Goal: Information Seeking & Learning: Check status

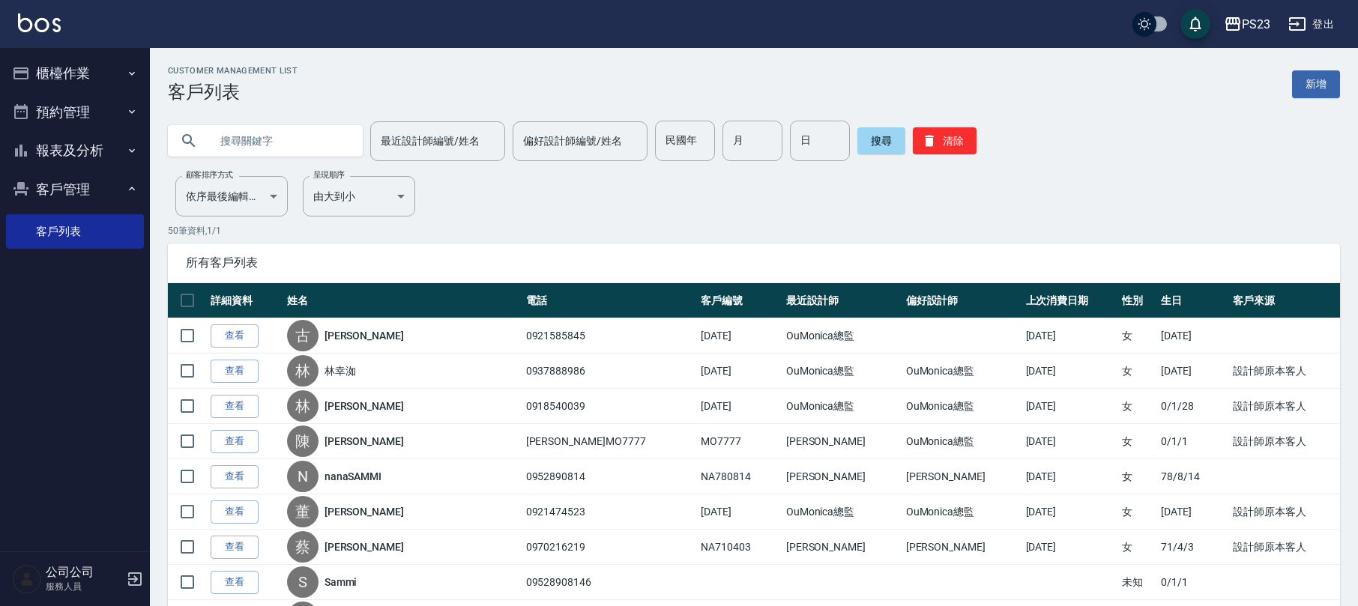
drag, startPoint x: 262, startPoint y: 142, endPoint x: 288, endPoint y: 162, distance: 32.7
click at [268, 147] on input "text" at bounding box center [280, 141] width 141 height 40
type input "曾品"
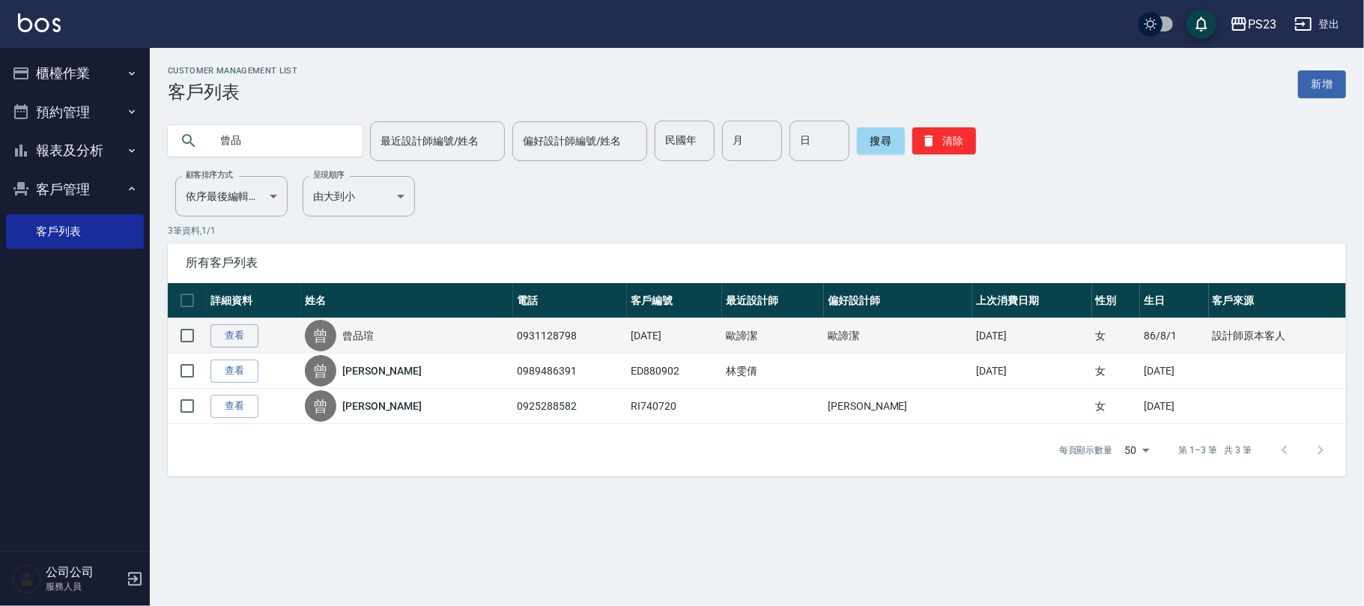
click at [369, 324] on div "曾 [PERSON_NAME]" at bounding box center [407, 335] width 205 height 31
click at [366, 333] on link "曾品瑄" at bounding box center [357, 335] width 31 height 15
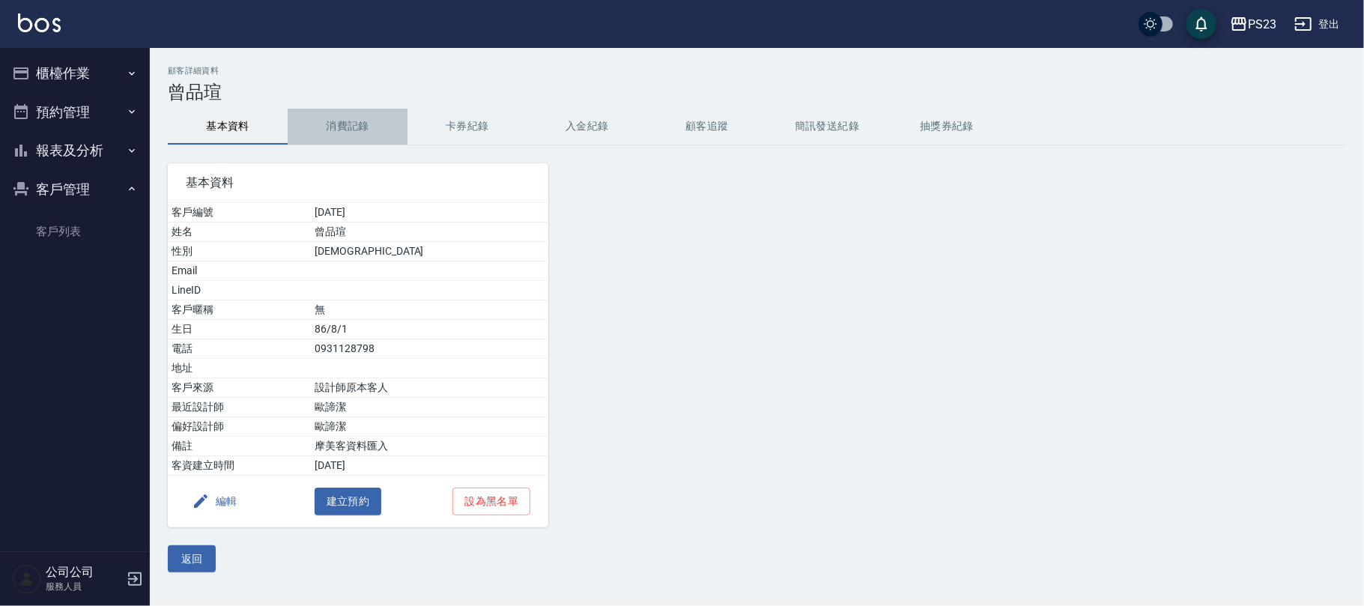
click at [345, 121] on button "消費記錄" at bounding box center [348, 127] width 120 height 36
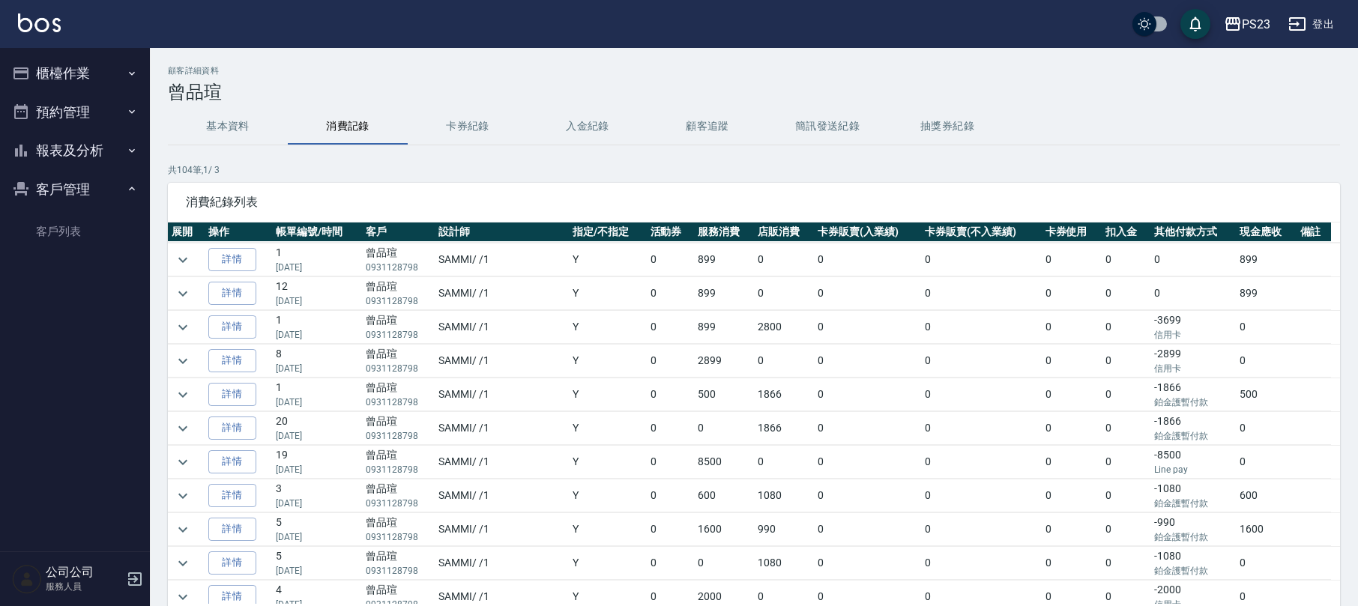
scroll to position [199, 0]
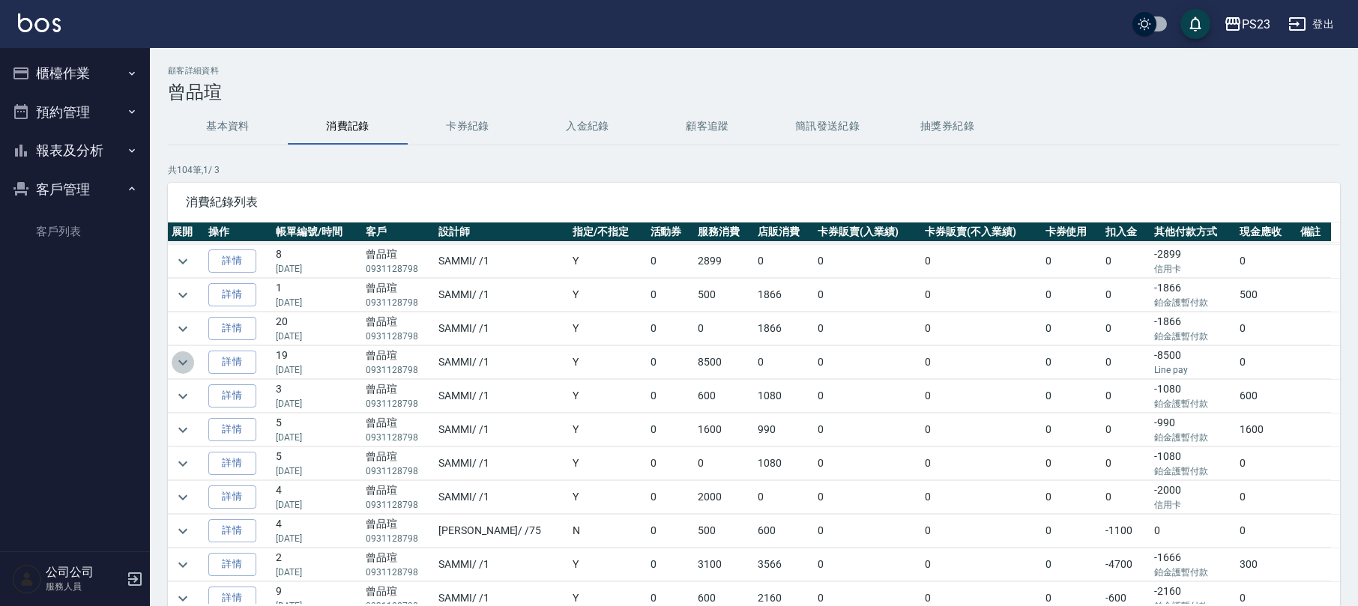
click at [174, 369] on icon "expand row" at bounding box center [183, 363] width 18 height 18
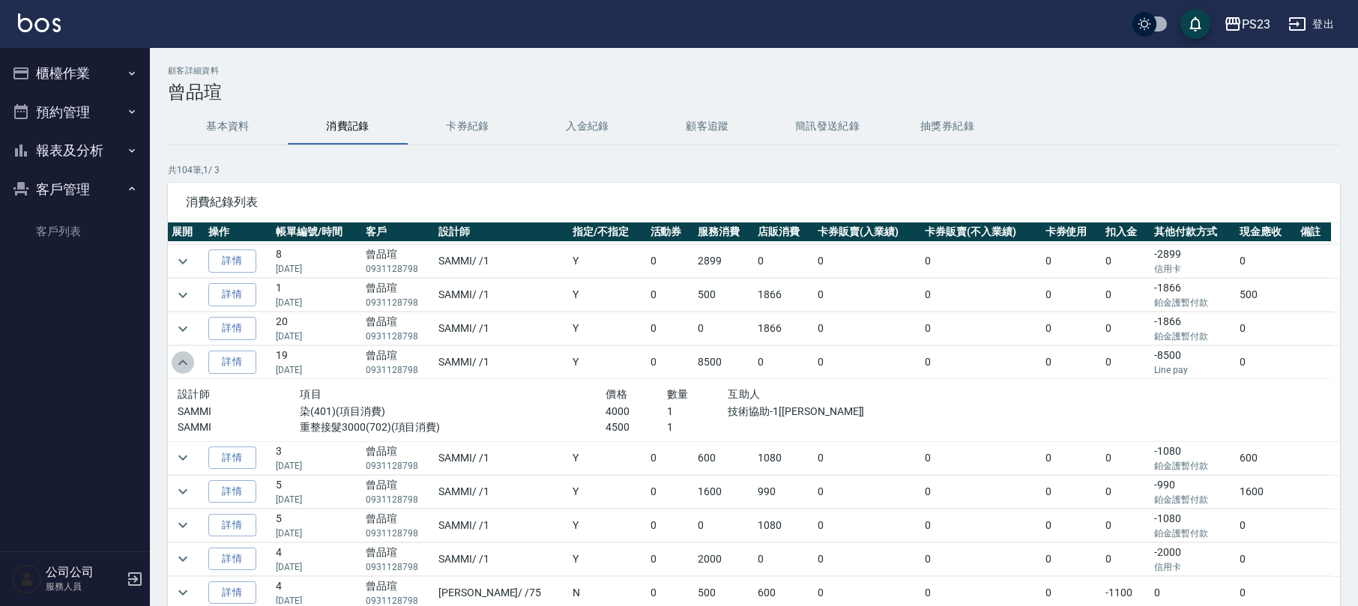
click at [174, 369] on icon "expand row" at bounding box center [183, 363] width 18 height 18
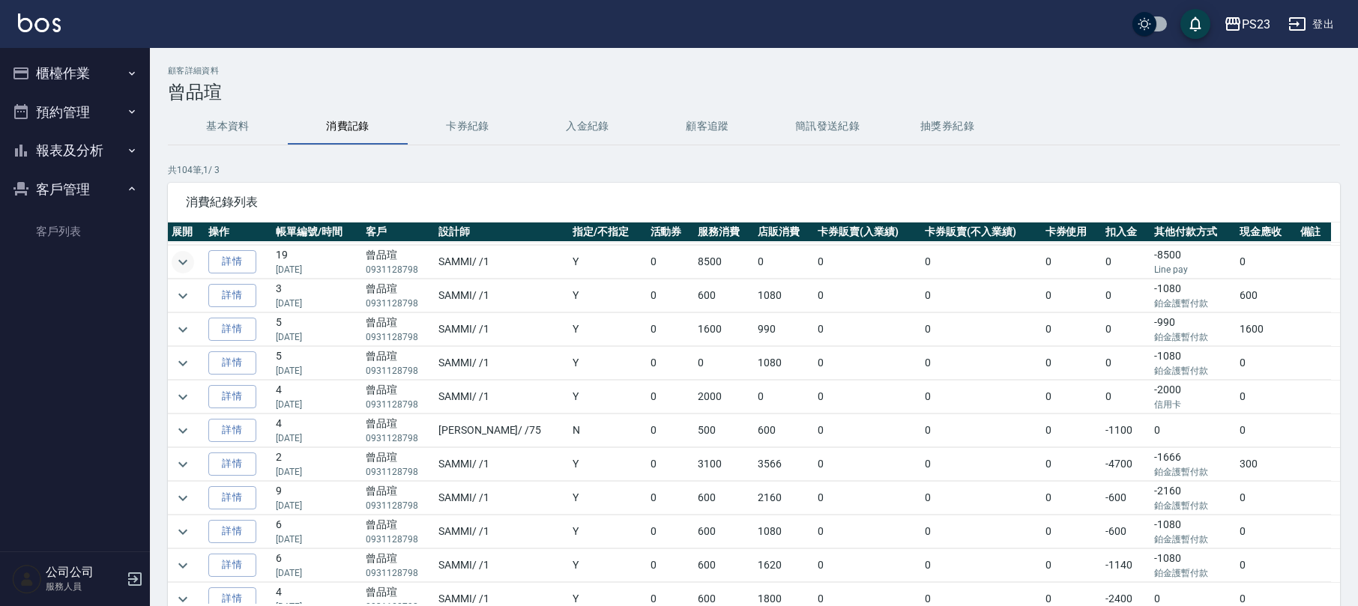
scroll to position [399, 0]
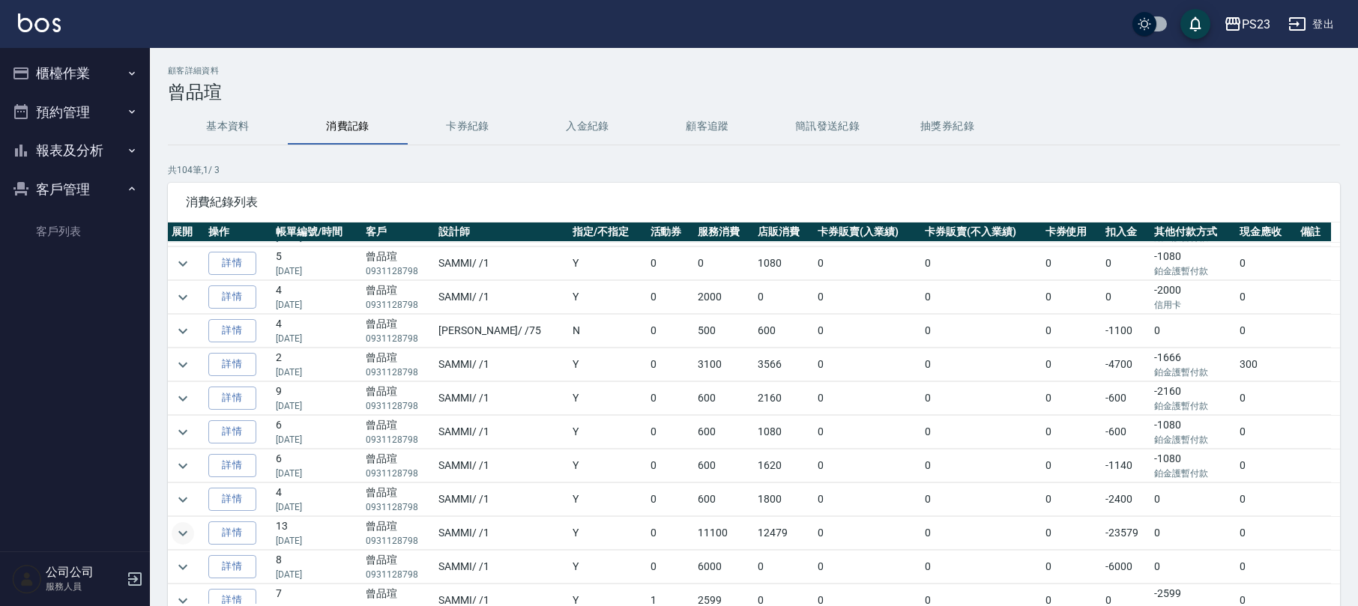
click at [175, 542] on icon "expand row" at bounding box center [183, 533] width 18 height 18
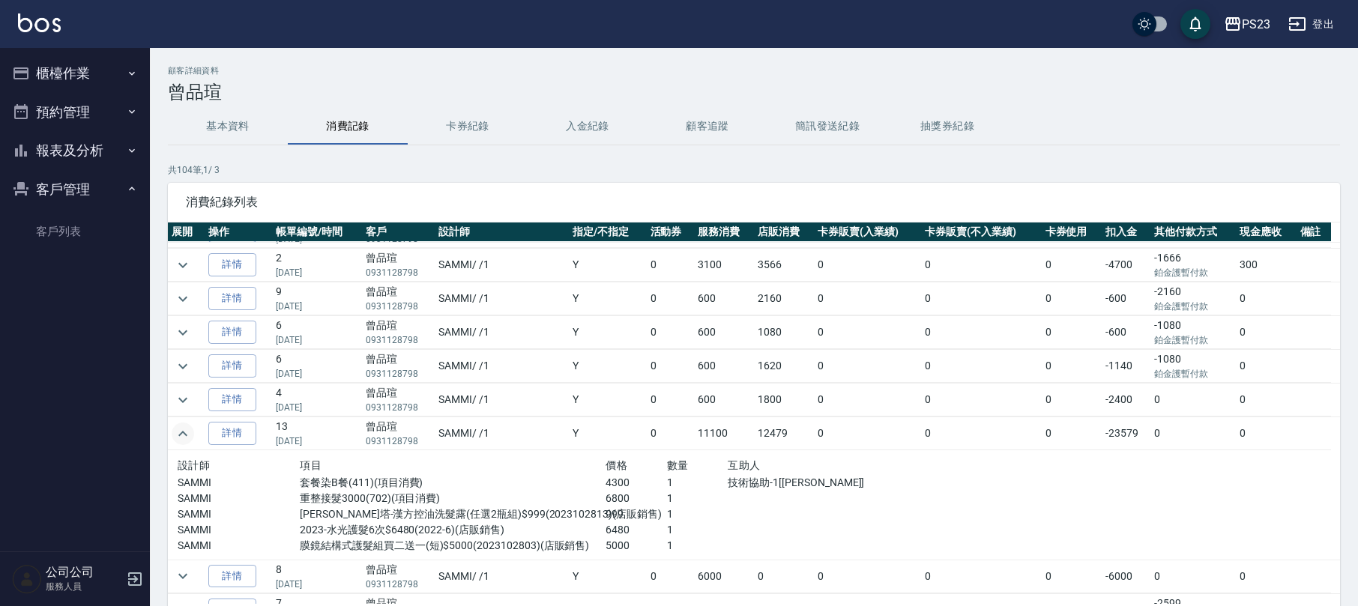
scroll to position [699, 0]
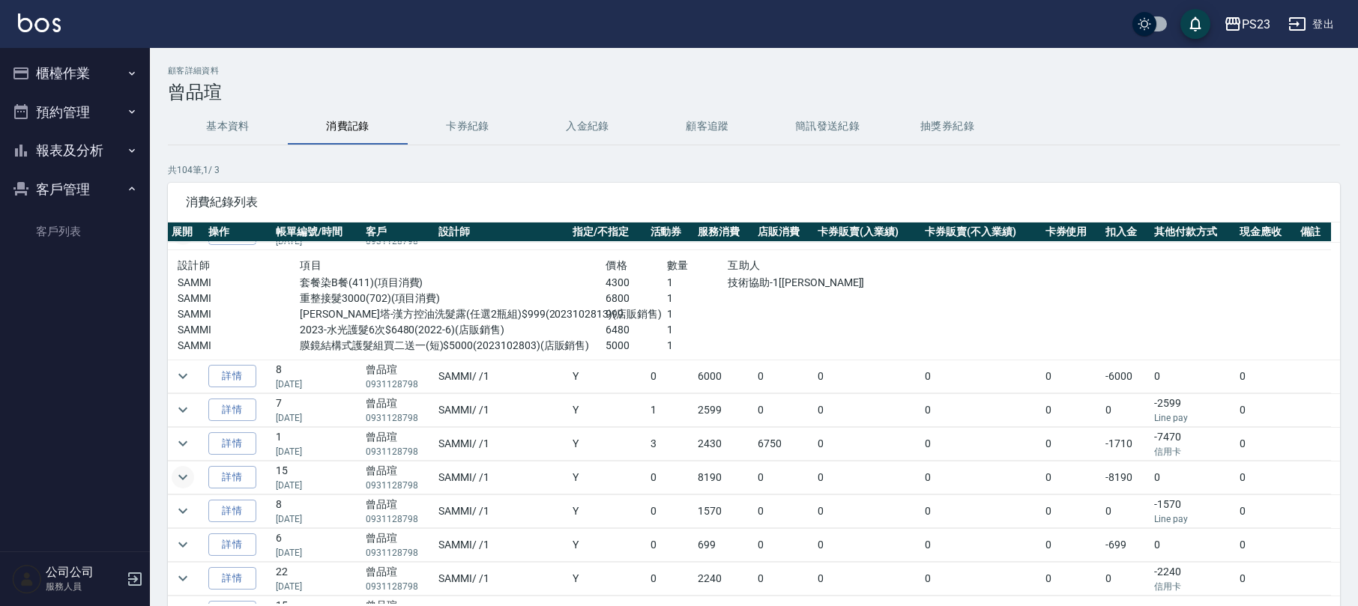
click at [175, 486] on icon "expand row" at bounding box center [183, 477] width 18 height 18
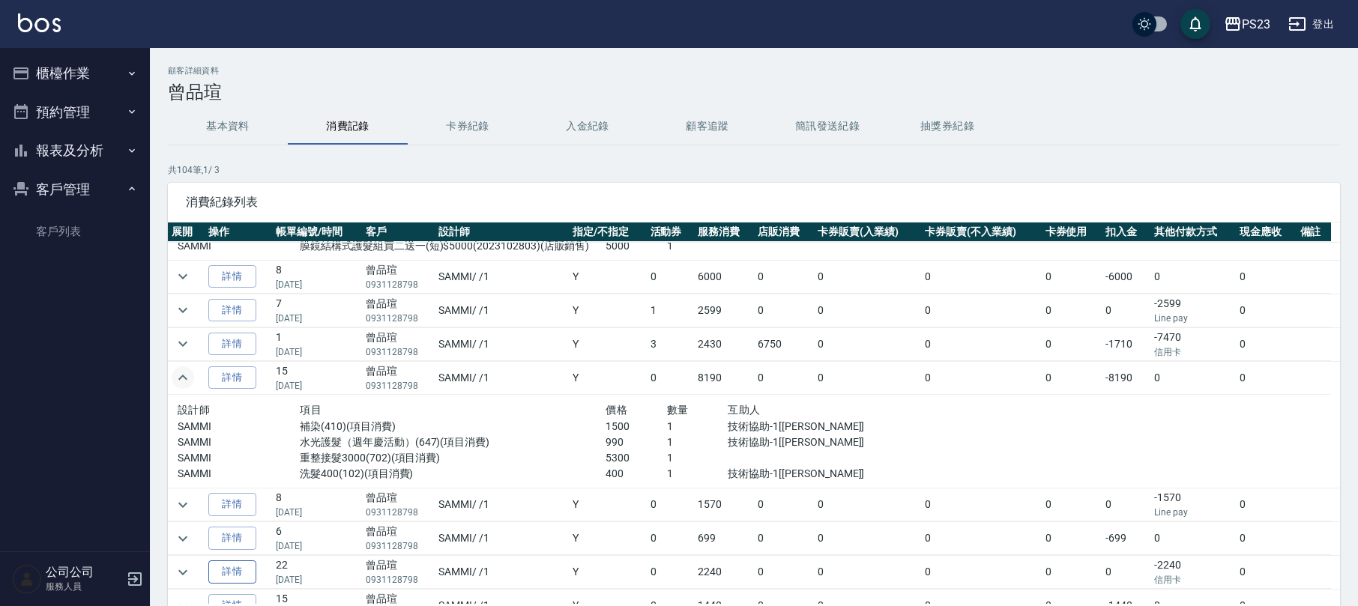
scroll to position [100, 0]
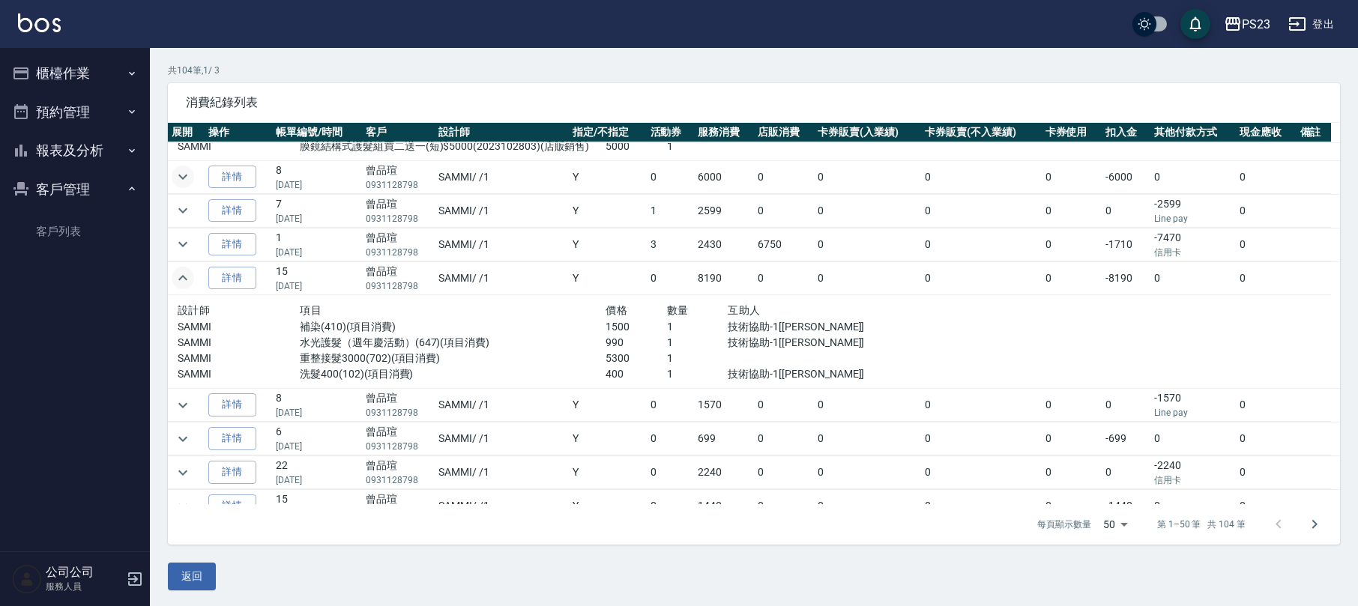
click at [184, 186] on icon "expand row" at bounding box center [183, 177] width 18 height 18
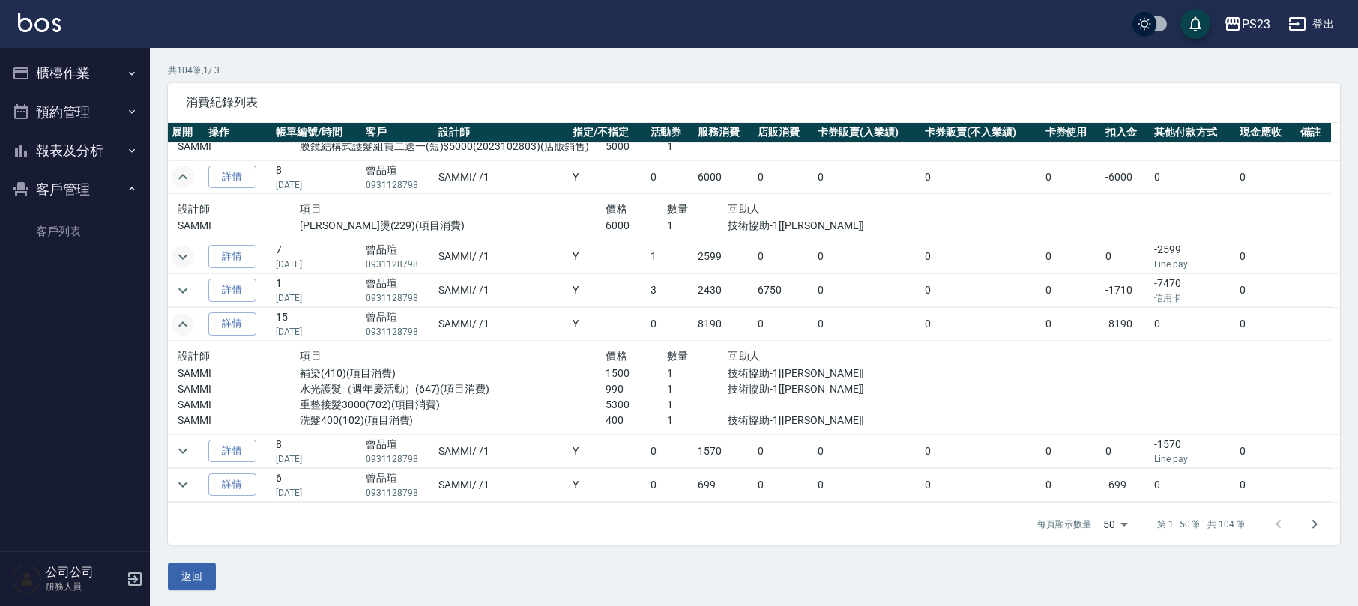
click at [183, 266] on icon "expand row" at bounding box center [183, 257] width 18 height 18
